Goal: Information Seeking & Learning: Learn about a topic

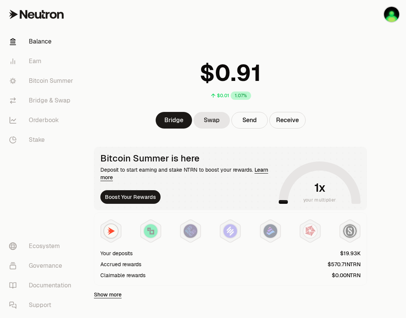
click at [211, 146] on div "$0.01 1.07% Bridge Swap Send Receive Bitcoin Summer is here Deposit to start ea…" at bounding box center [230, 230] width 291 height 461
click at [44, 79] on link "Bitcoin Summer" at bounding box center [42, 81] width 79 height 20
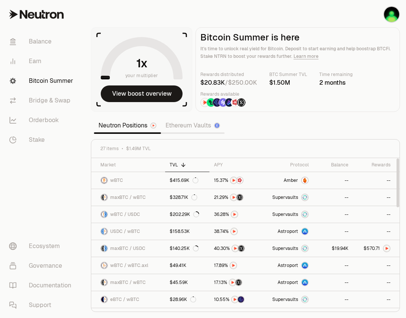
click at [260, 139] on div "27 items $1.49M TVL Market TVL APY Protocol Balance Rewards wBTC $415.69K Amber…" at bounding box center [245, 225] width 309 height 173
click at [202, 131] on link "Ethereum Vaults" at bounding box center [193, 125] width 64 height 15
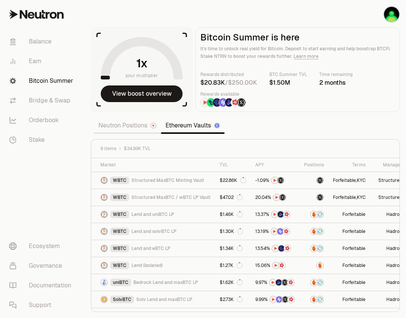
click at [140, 128] on link "Neutron Positions" at bounding box center [127, 125] width 67 height 15
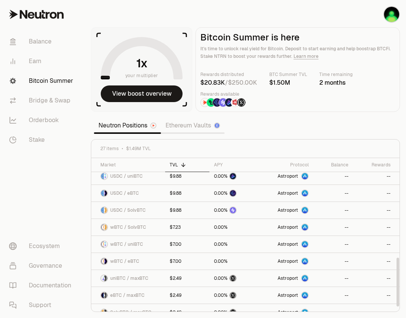
scroll to position [320, 0]
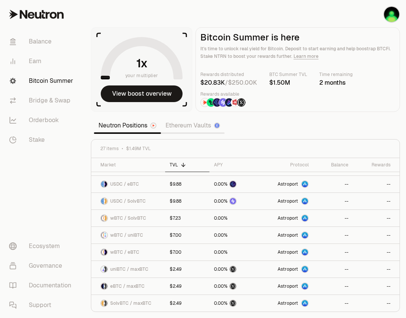
drag, startPoint x: 291, startPoint y: 110, endPoint x: 265, endPoint y: 113, distance: 26.2
click at [265, 113] on section "your multiplier View boost overview Bitcoin Summer is here It's time to unlock …" at bounding box center [245, 159] width 321 height 318
click at [246, 118] on section "your multiplier View boost overview Bitcoin Summer is here It's time to unlock …" at bounding box center [245, 159] width 321 height 318
drag, startPoint x: 265, startPoint y: 114, endPoint x: 254, endPoint y: 118, distance: 12.0
click at [254, 118] on section "your multiplier View boost overview Bitcoin Summer is here It's time to unlock …" at bounding box center [245, 159] width 321 height 318
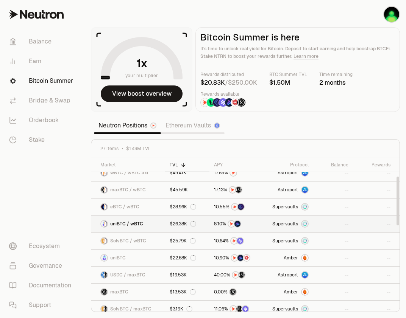
scroll to position [0, 0]
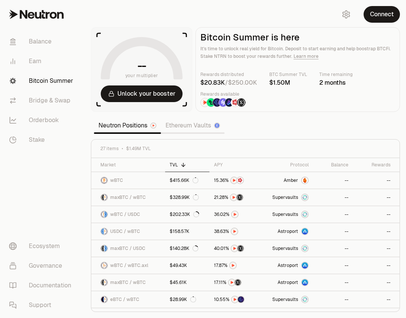
click at [242, 122] on section "-- your multiplier Unlock your booster Bitcoin Summer is here It's time to unlo…" at bounding box center [245, 159] width 321 height 318
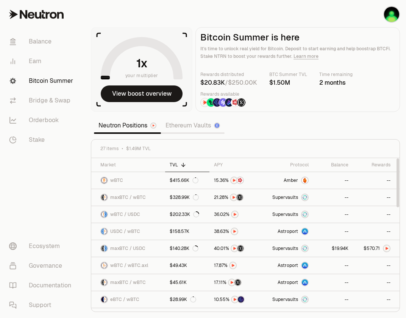
click at [183, 127] on link "Ethereum Vaults" at bounding box center [193, 125] width 64 height 15
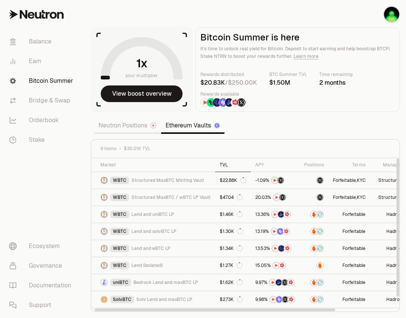
click at [221, 166] on div "TVL" at bounding box center [232, 165] width 26 height 6
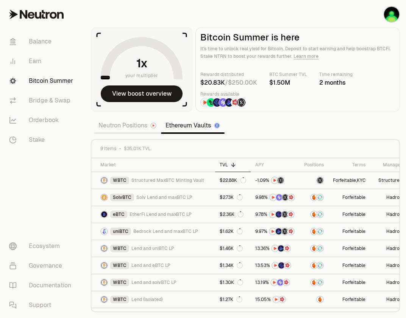
click at [131, 125] on link "Neutron Positions" at bounding box center [127, 125] width 67 height 15
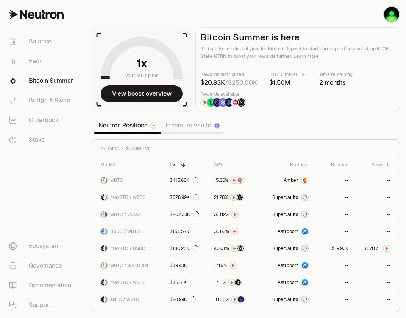
drag, startPoint x: 46, startPoint y: 176, endPoint x: 56, endPoint y: 176, distance: 9.8
click at [47, 176] on nav "Balance Earn Bitcoin Summer Bridge & Swap Orderbook Stake Ecosystem Governance …" at bounding box center [42, 174] width 85 height 290
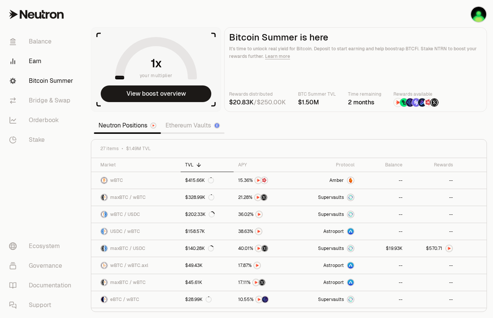
click at [42, 61] on link "Earn" at bounding box center [42, 61] width 79 height 20
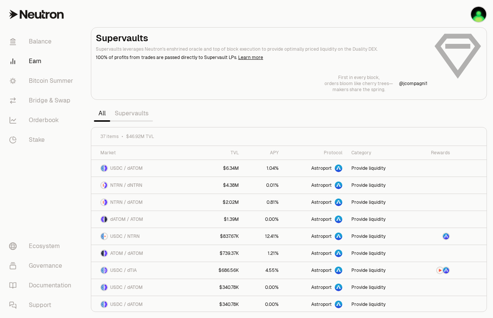
click at [134, 114] on link "Supervaults" at bounding box center [131, 113] width 43 height 15
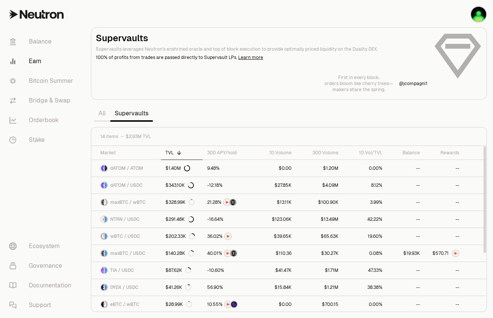
click at [187, 151] on div "TVL" at bounding box center [181, 153] width 33 height 6
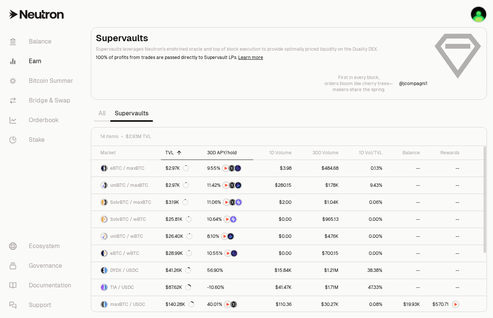
click at [214, 155] on div "30D APY/hold" at bounding box center [228, 153] width 42 height 6
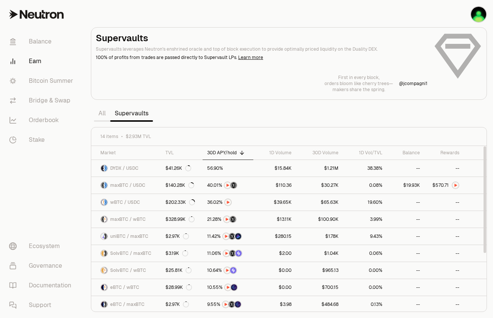
click at [229, 153] on div "30D APY/hold" at bounding box center [228, 153] width 42 height 6
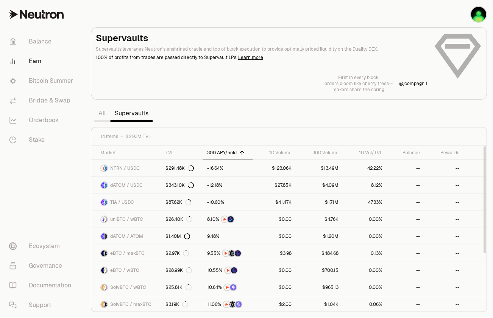
click at [223, 154] on div "30D APY/hold" at bounding box center [228, 153] width 42 height 6
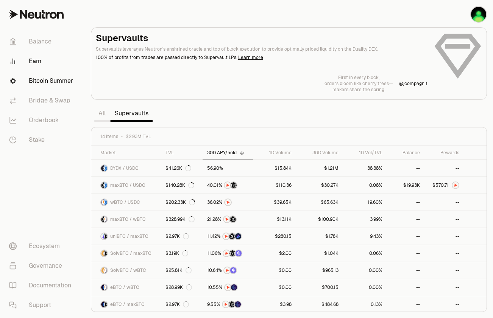
click at [39, 80] on link "Bitcoin Summer" at bounding box center [42, 81] width 79 height 20
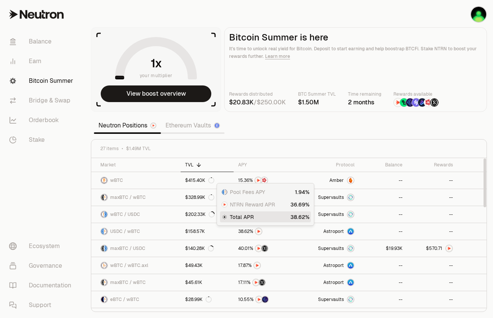
click at [257, 146] on div "27 items $1.49M TVL" at bounding box center [288, 149] width 377 height 6
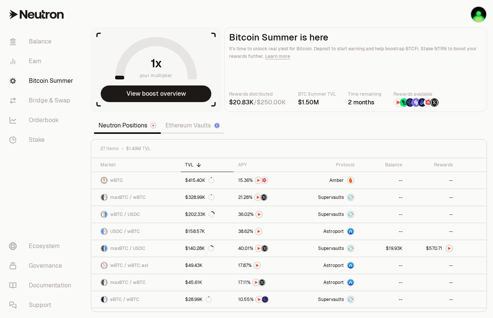
drag, startPoint x: 277, startPoint y: 145, endPoint x: 255, endPoint y: 145, distance: 21.2
click at [255, 145] on div "27 items $1.49M TVL" at bounding box center [288, 149] width 395 height 19
drag, startPoint x: 290, startPoint y: 145, endPoint x: 276, endPoint y: 146, distance: 14.0
click at [276, 146] on div "27 items $1.49M TVL" at bounding box center [288, 149] width 377 height 6
